Goal: Information Seeking & Learning: Learn about a topic

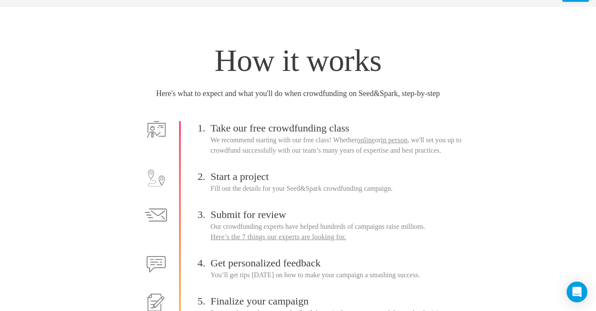
click at [363, 204] on div "1. Take our free crowdfunding class We recommend starting with our free class! …" at bounding box center [298, 238] width 351 height 235
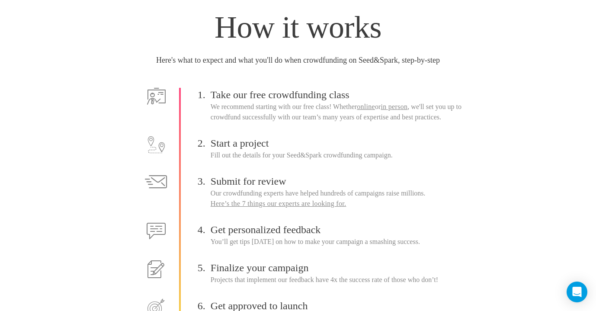
scroll to position [52, 0]
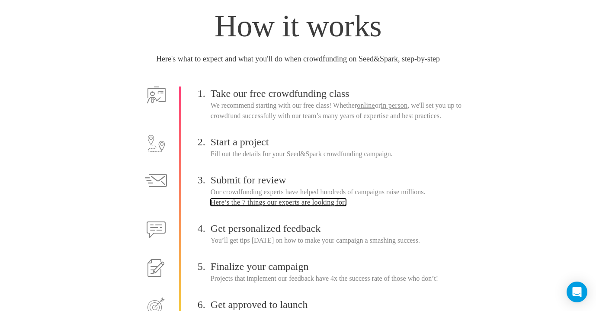
click at [313, 202] on link "Here’s the 7 things our experts are looking for." at bounding box center [279, 202] width 136 height 7
click at [462, 11] on h1 "How it works" at bounding box center [298, 26] width 471 height 38
click at [355, 145] on h4 "Start a project" at bounding box center [342, 142] width 263 height 14
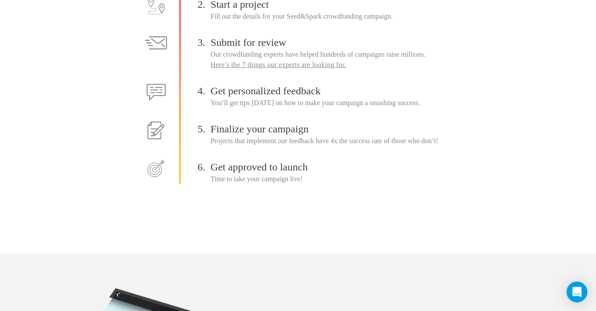
scroll to position [190, 0]
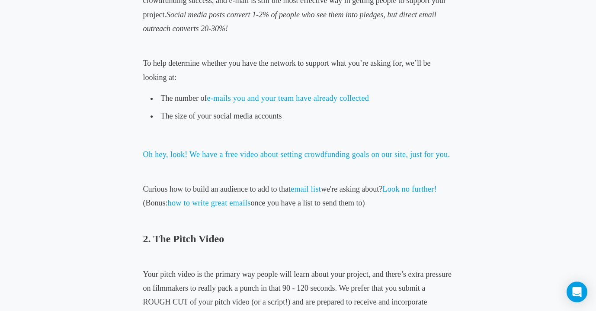
scroll to position [519, 0]
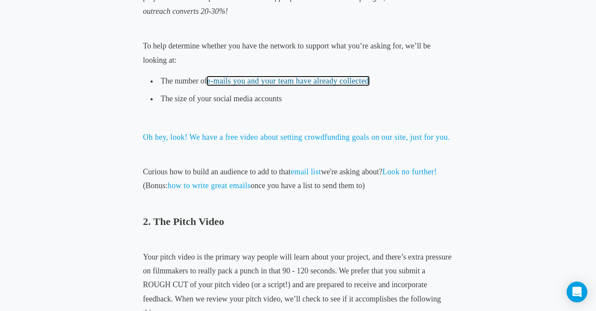
click at [368, 84] on link "e-mails you and your team have already collected" at bounding box center [288, 81] width 162 height 9
drag, startPoint x: 361, startPoint y: 83, endPoint x: 545, endPoint y: 1, distance: 200.9
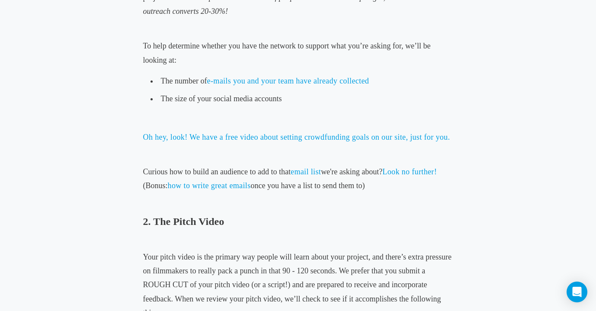
click at [343, 57] on p "To help determine whether you have the network to support what you’re asking fo…" at bounding box center [298, 53] width 310 height 28
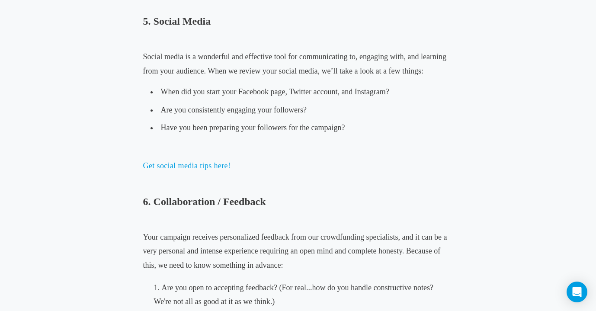
scroll to position [1645, 0]
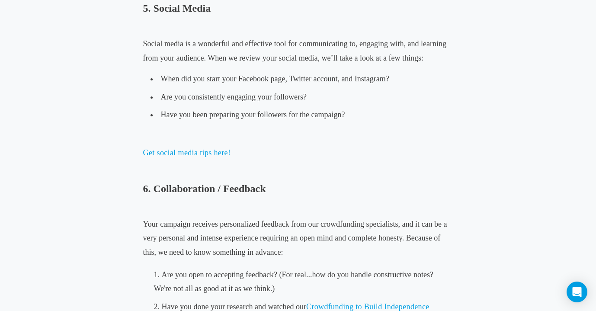
click at [232, 100] on span "Are you consistently engaging your followers?" at bounding box center [234, 97] width 146 height 9
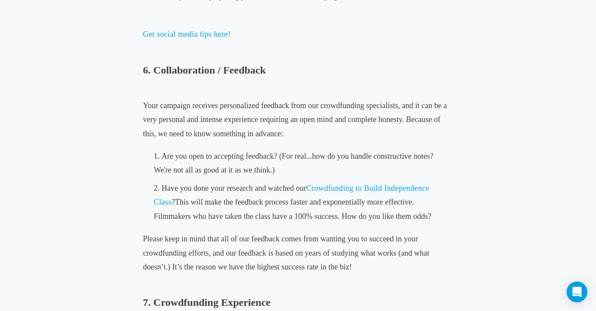
scroll to position [1766, 0]
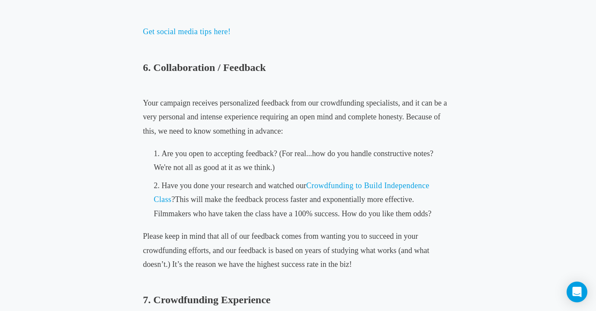
click at [243, 164] on span "Are you open to accepting feedback? (For real...how do you handle constructive …" at bounding box center [294, 160] width 280 height 23
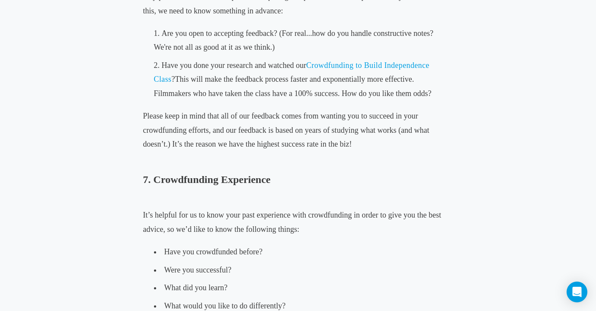
scroll to position [1853, 0]
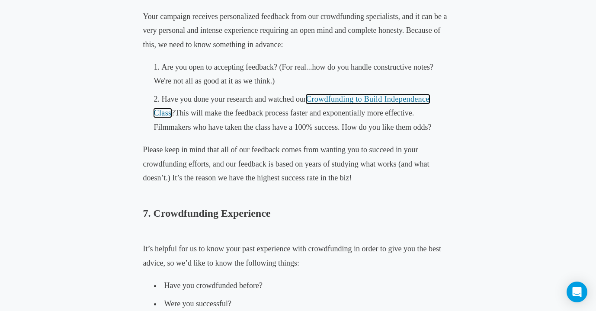
click at [348, 96] on span "Crowdfunding to Build Independence Class" at bounding box center [292, 106] width 276 height 23
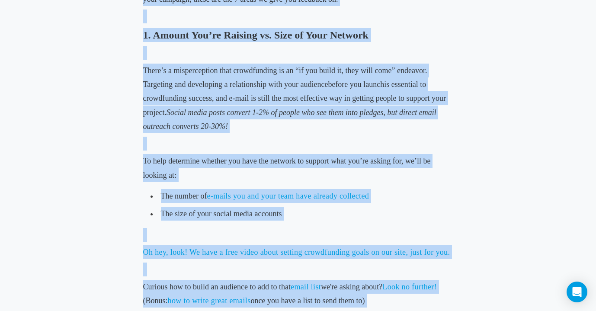
scroll to position [0, 0]
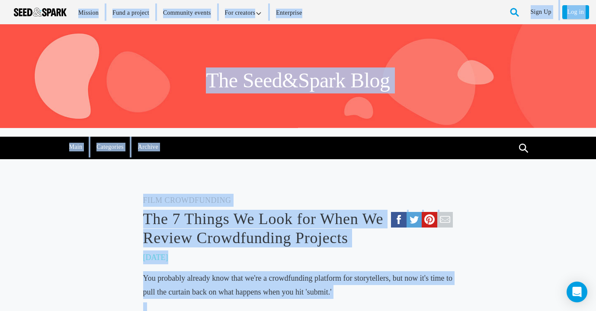
drag, startPoint x: 337, startPoint y: 187, endPoint x: 519, endPoint y: -63, distance: 309.6
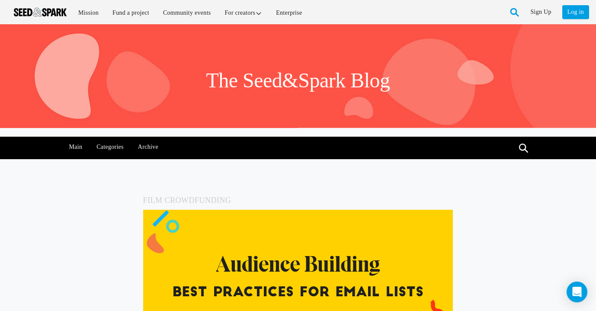
click at [402, 226] on img at bounding box center [298, 276] width 310 height 133
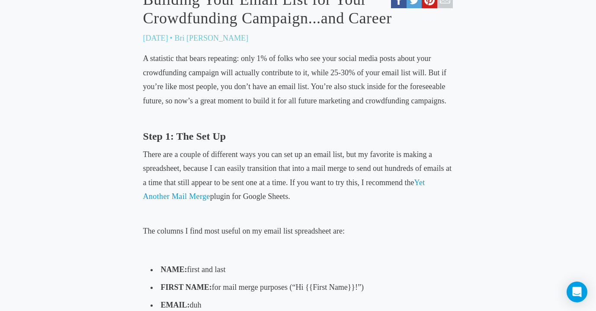
scroll to position [364, 0]
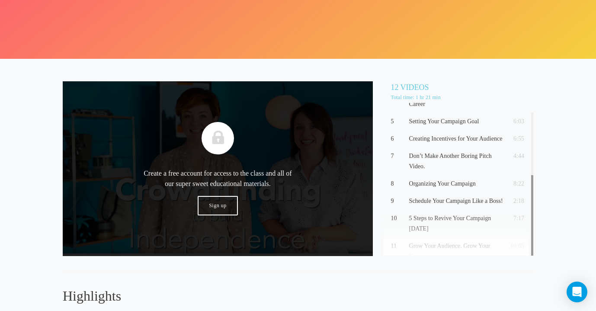
scroll to position [106, 0]
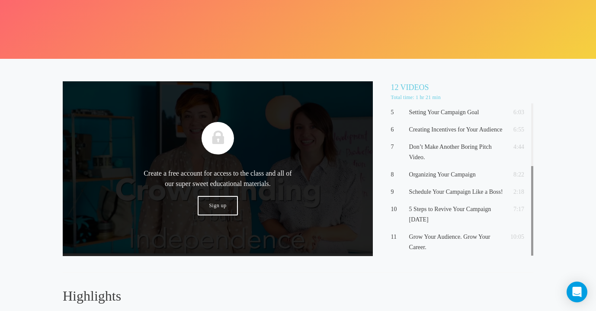
drag, startPoint x: 532, startPoint y: 161, endPoint x: 465, endPoint y: 264, distance: 123.2
click at [465, 264] on div "Crowdfunding to Build Independence: Introduction (4:46) Create a free account f…" at bounding box center [298, 177] width 471 height 192
click at [446, 191] on p "Schedule Your Campaign Like a Boss!" at bounding box center [456, 192] width 94 height 10
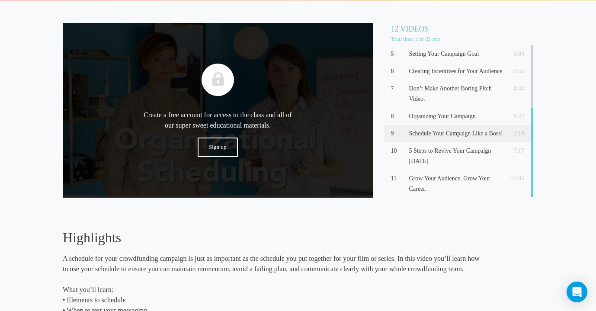
scroll to position [267, 0]
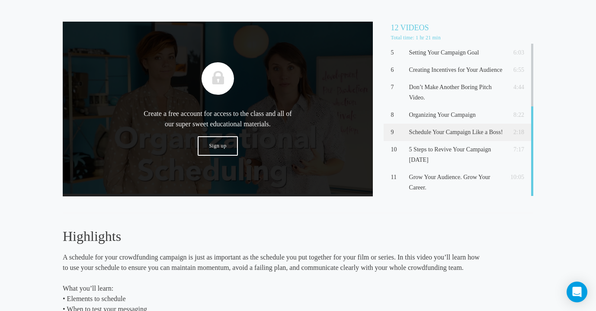
click at [252, 222] on div "Schedule Your Campaign Like a Boss! (2:18) Create a free account for access to …" at bounding box center [298, 191] width 471 height 366
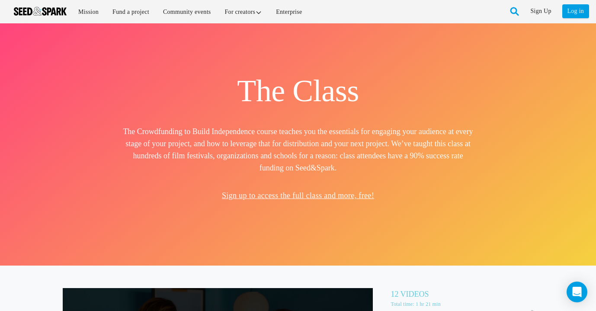
scroll to position [0, 0]
